Goal: Transaction & Acquisition: Purchase product/service

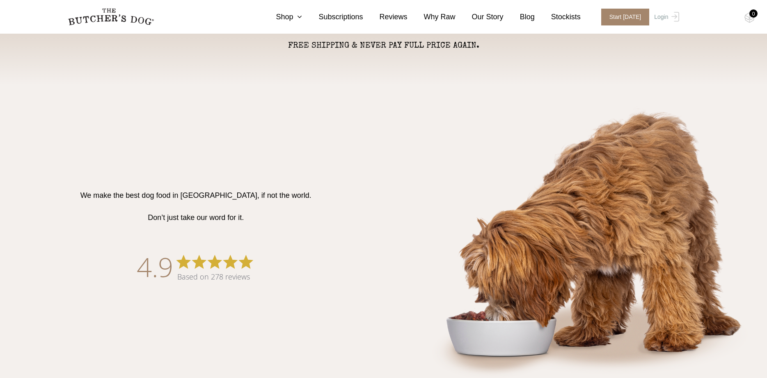
scroll to position [125, 0]
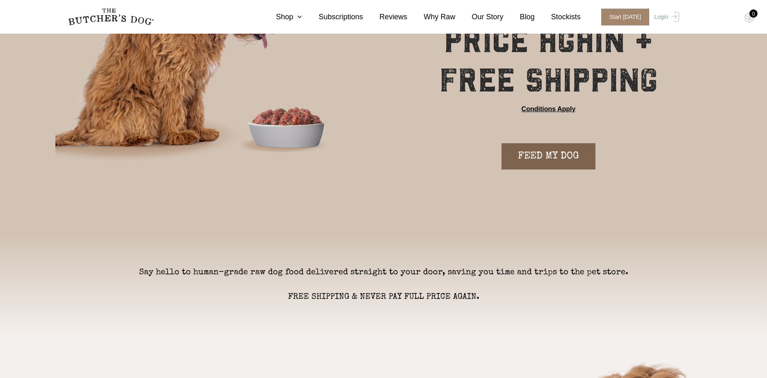
click at [546, 154] on link "FEED MY DOG" at bounding box center [548, 156] width 94 height 26
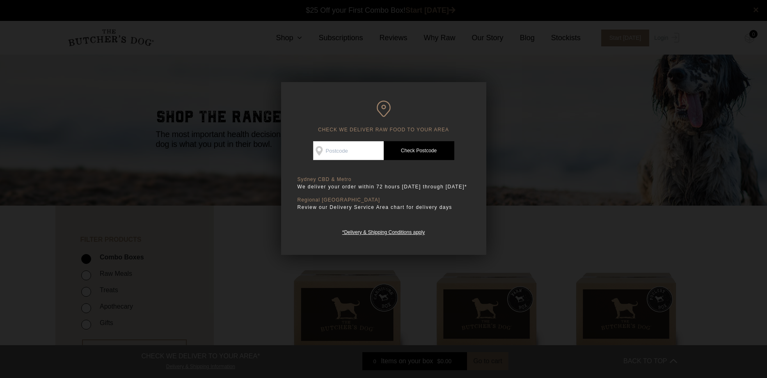
click at [589, 186] on div at bounding box center [383, 189] width 767 height 378
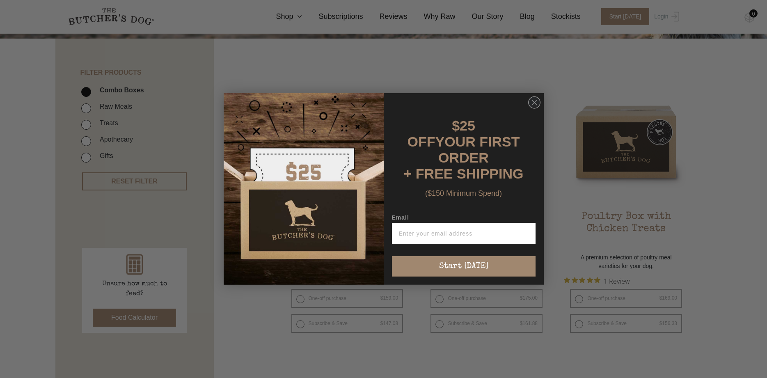
scroll to position [168, 0]
click at [533, 105] on icon "Close dialog" at bounding box center [534, 102] width 5 height 5
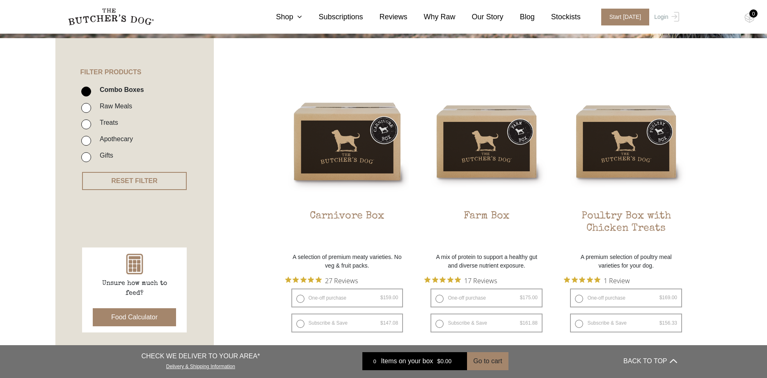
click at [94, 110] on li "Raw Meals" at bounding box center [146, 108] width 131 height 16
click at [89, 106] on input "Raw Meals" at bounding box center [86, 108] width 10 height 10
checkbox input "true"
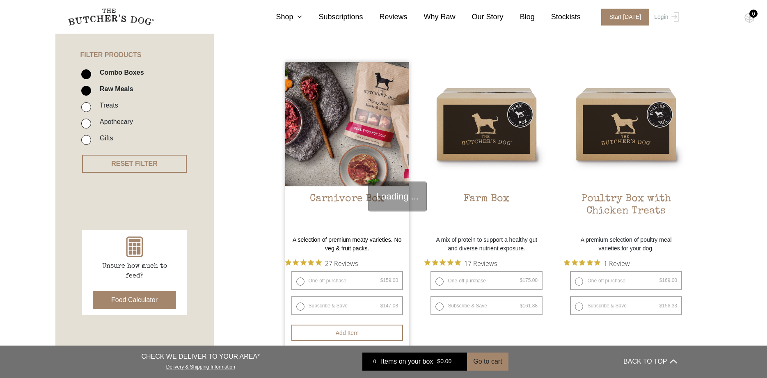
scroll to position [185, 0]
click at [355, 214] on h2 "Carnivore Box" at bounding box center [347, 211] width 124 height 39
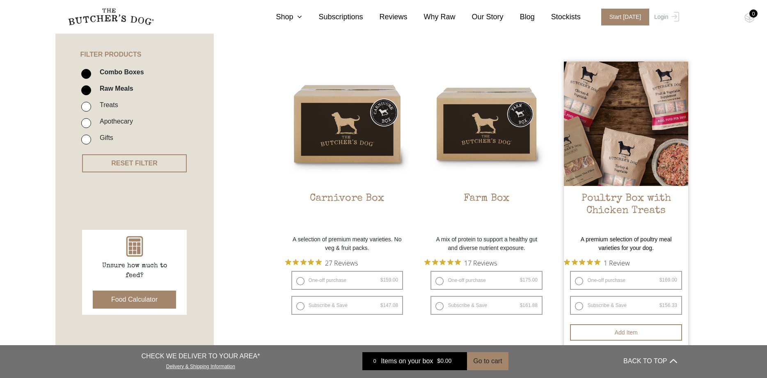
click at [632, 217] on h2 "Poultry Box with Chicken Treats" at bounding box center [626, 211] width 124 height 39
click at [612, 182] on img at bounding box center [626, 124] width 124 height 124
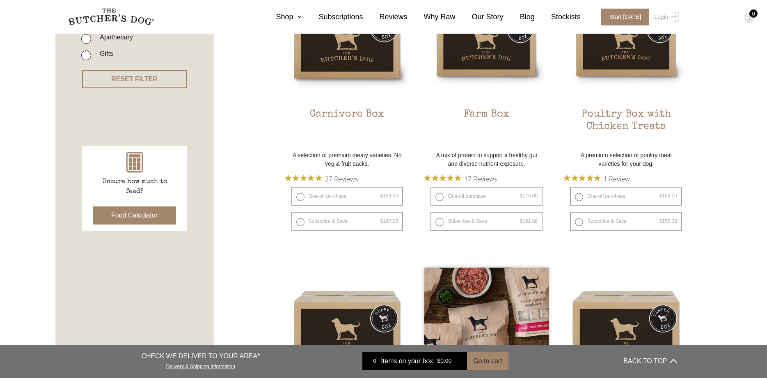
scroll to position [311, 0]
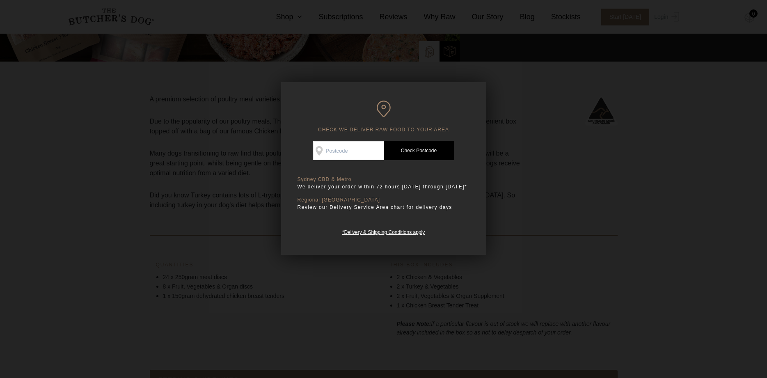
scroll to position [251, 0]
click at [363, 156] on input "Check Availability At" at bounding box center [348, 150] width 71 height 19
type input "2565"
click at [440, 152] on link "Check Postcode" at bounding box center [418, 150] width 71 height 19
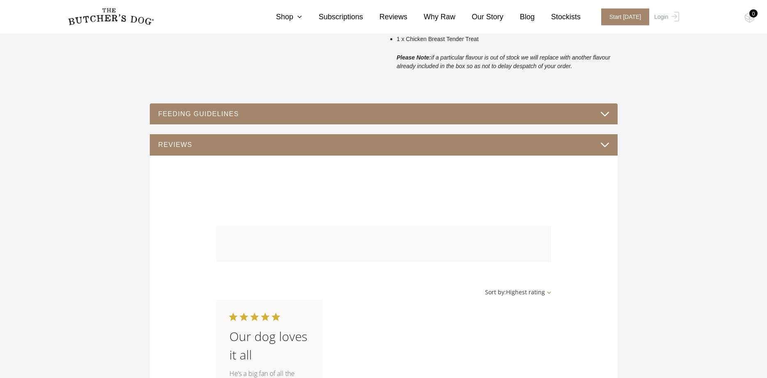
scroll to position [514, 0]
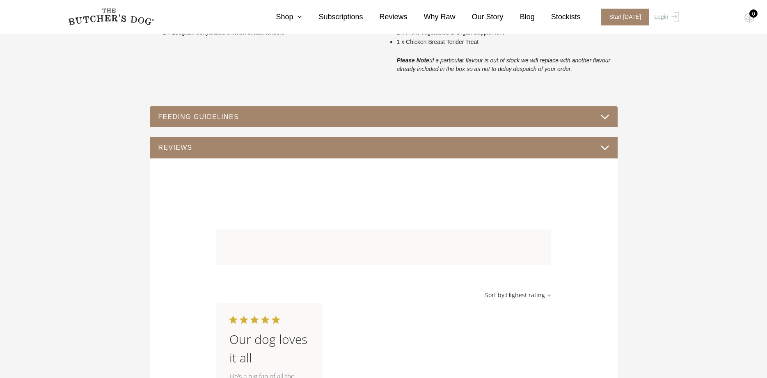
click at [222, 111] on button "FEEDING GUIDELINES" at bounding box center [383, 116] width 451 height 11
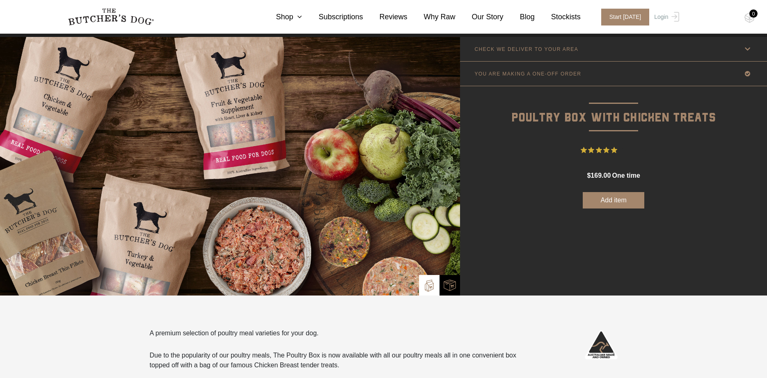
scroll to position [0, 0]
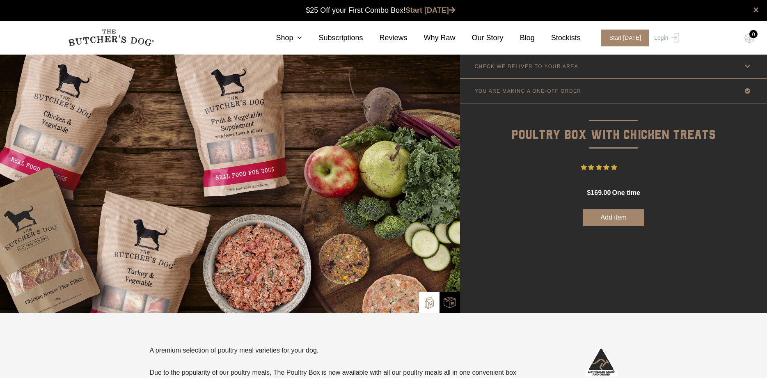
click at [572, 89] on p "YOU ARE MAKING A ONE-OFF ORDER" at bounding box center [527, 91] width 107 height 6
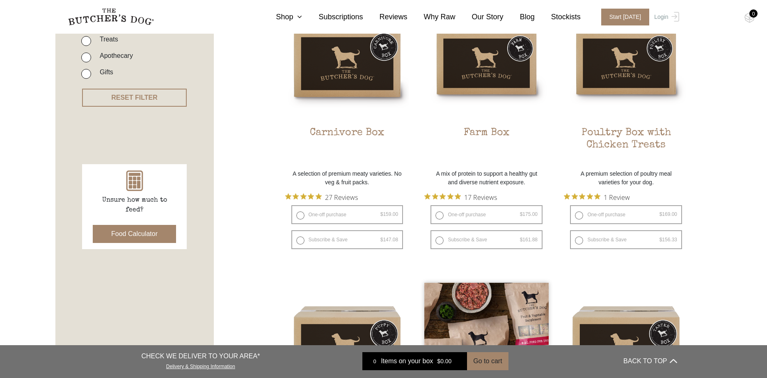
scroll to position [502, 0]
